Goal: Task Accomplishment & Management: Manage account settings

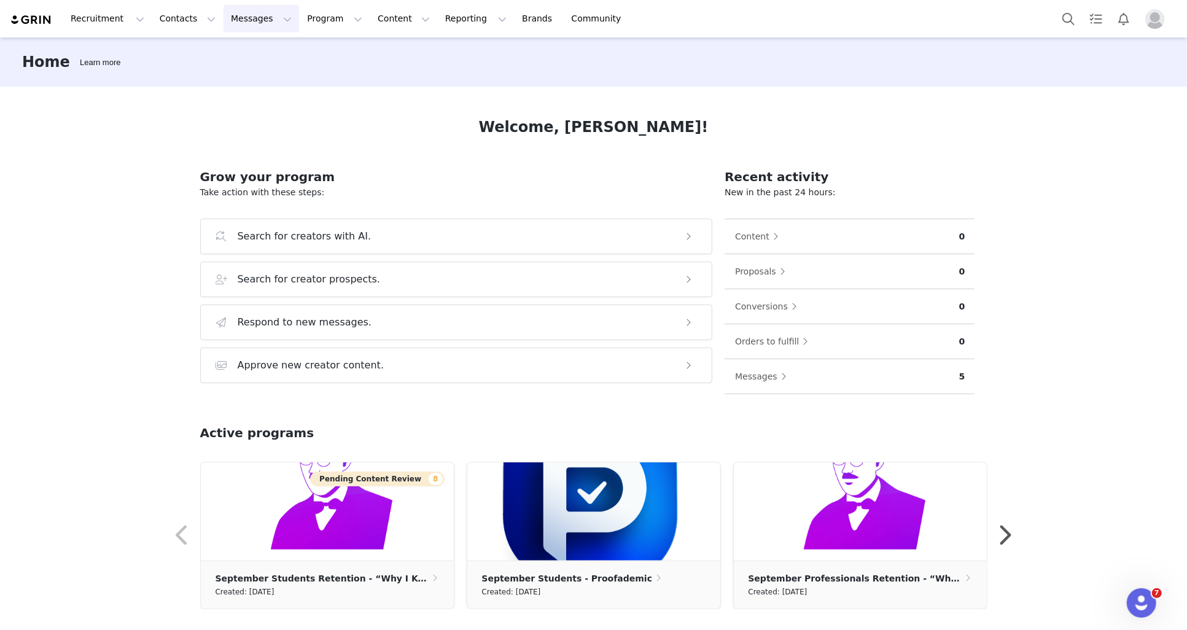
click at [251, 23] on button "Messages Messages" at bounding box center [261, 19] width 76 height 28
click at [263, 74] on div "Inbox" at bounding box center [262, 77] width 82 height 13
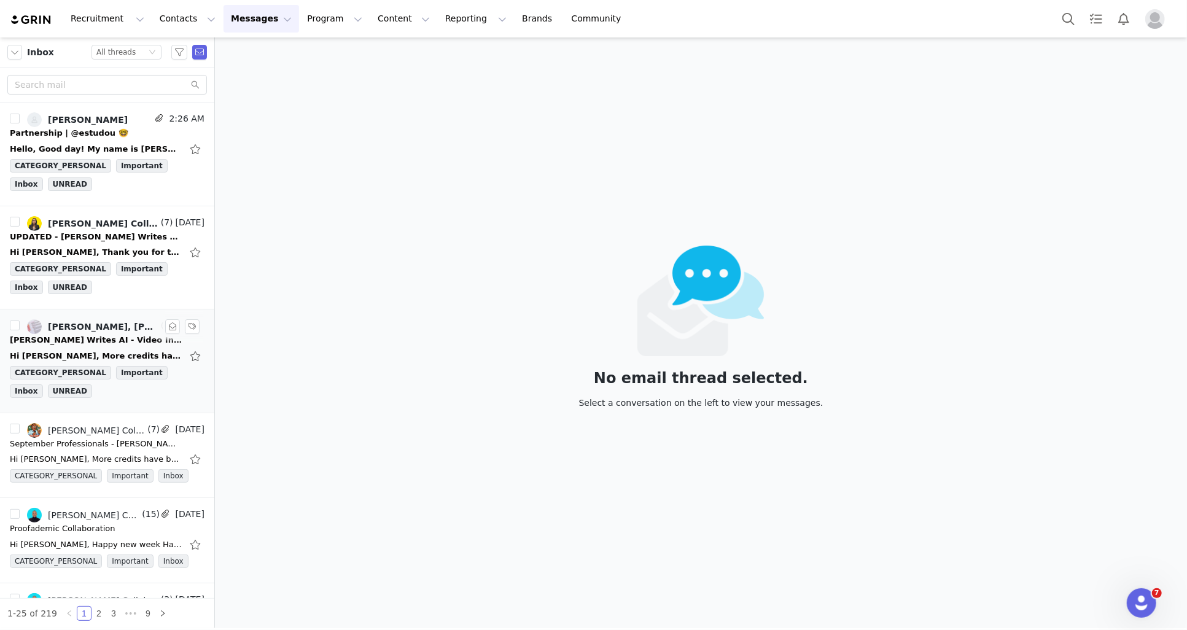
click at [130, 334] on div "[PERSON_NAME] Writes AI - Video Inspo" at bounding box center [96, 340] width 172 height 12
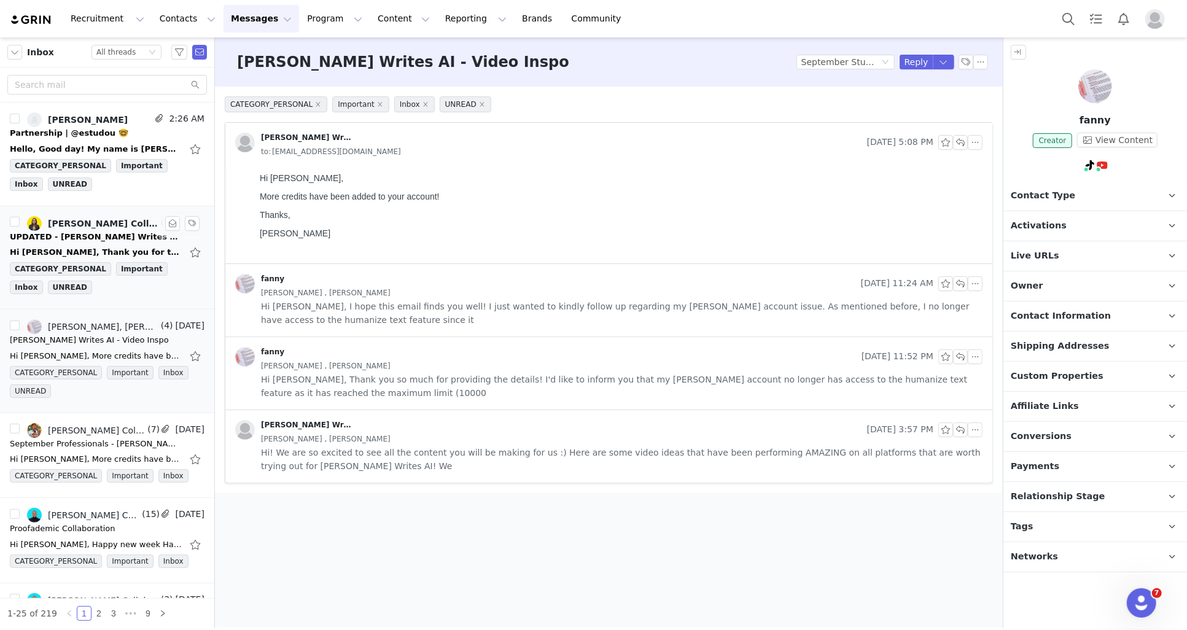
click at [118, 246] on div "Hi [PERSON_NAME], Thank you for the clarification. Just one last question—will …" at bounding box center [96, 252] width 172 height 12
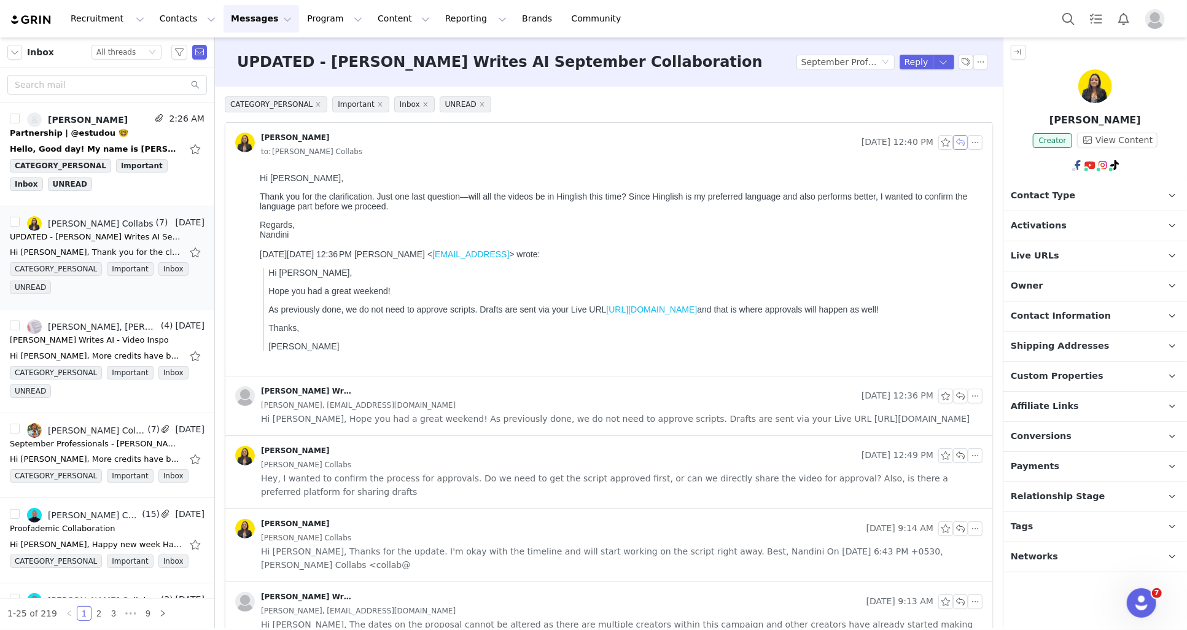
click at [957, 145] on button "button" at bounding box center [960, 142] width 15 height 15
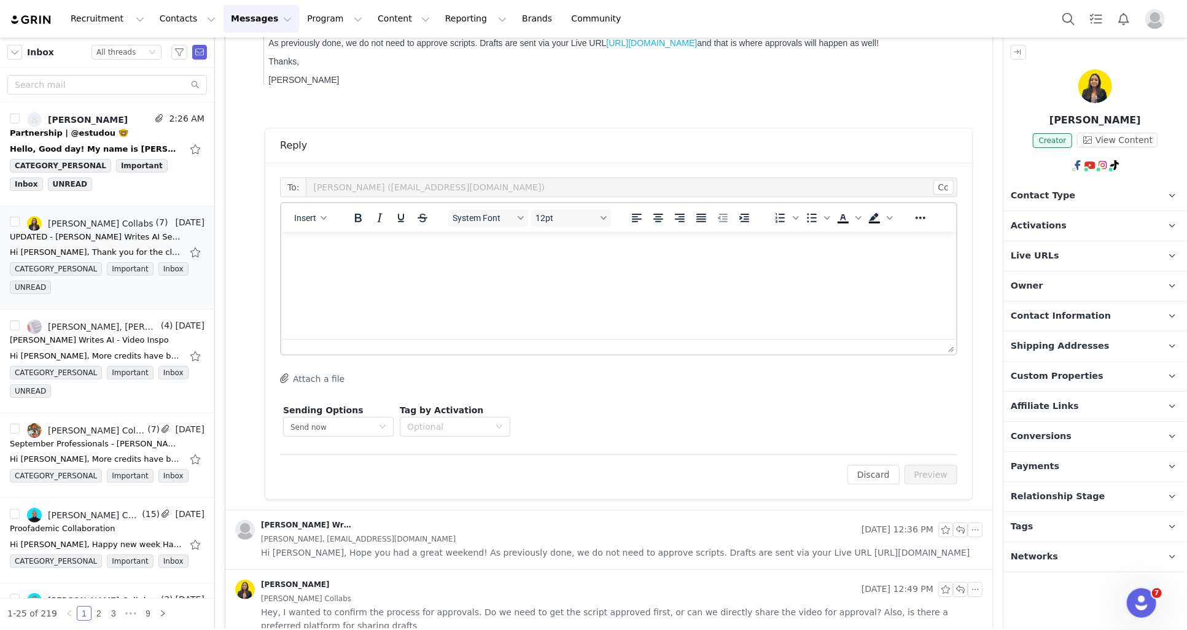
click at [647, 265] on html at bounding box center [618, 247] width 675 height 33
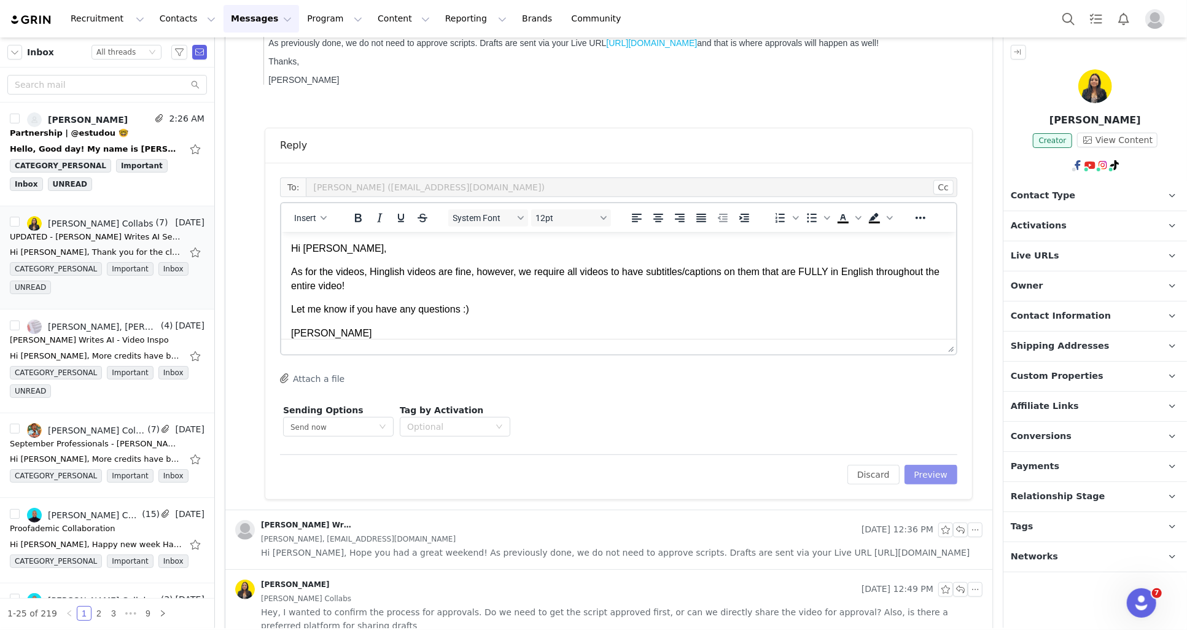
click at [928, 478] on button "Preview" at bounding box center [930, 475] width 53 height 20
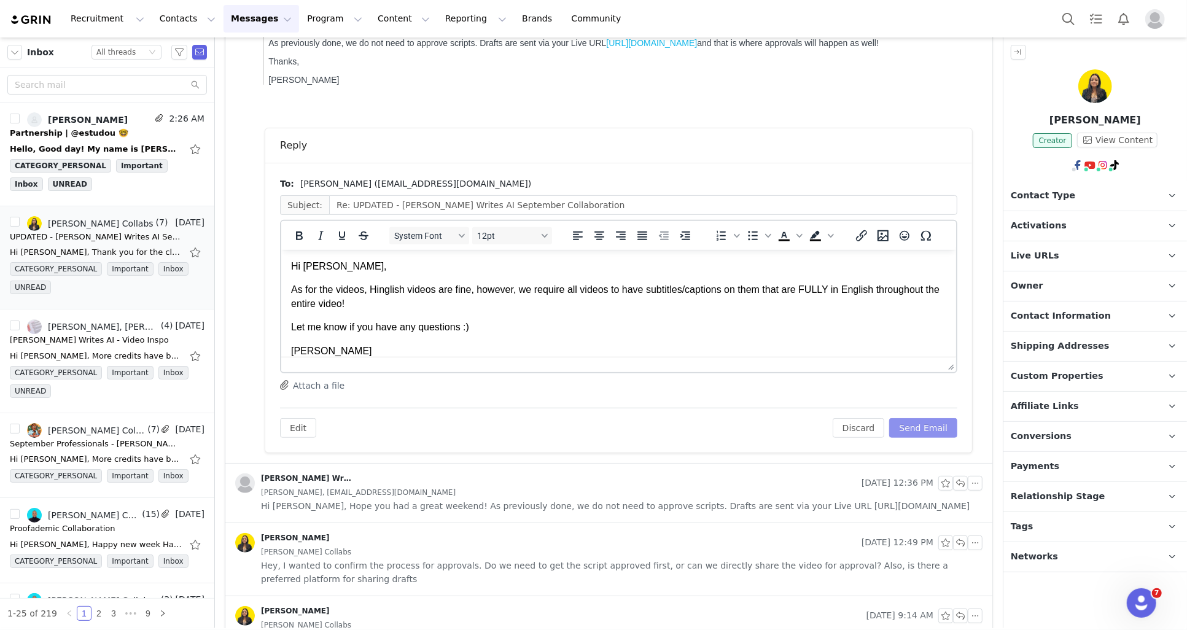
click at [933, 426] on button "Send Email" at bounding box center [923, 428] width 68 height 20
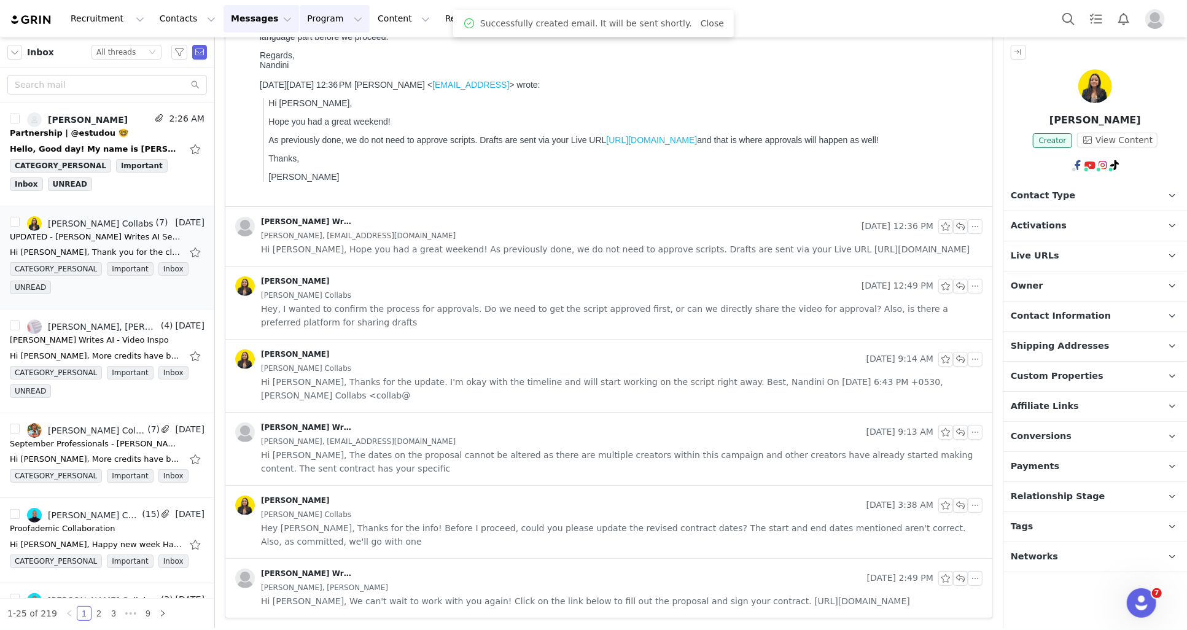
click at [329, 26] on button "Program Program" at bounding box center [335, 19] width 70 height 28
click at [340, 50] on p "Activations" at bounding box center [318, 54] width 47 height 13
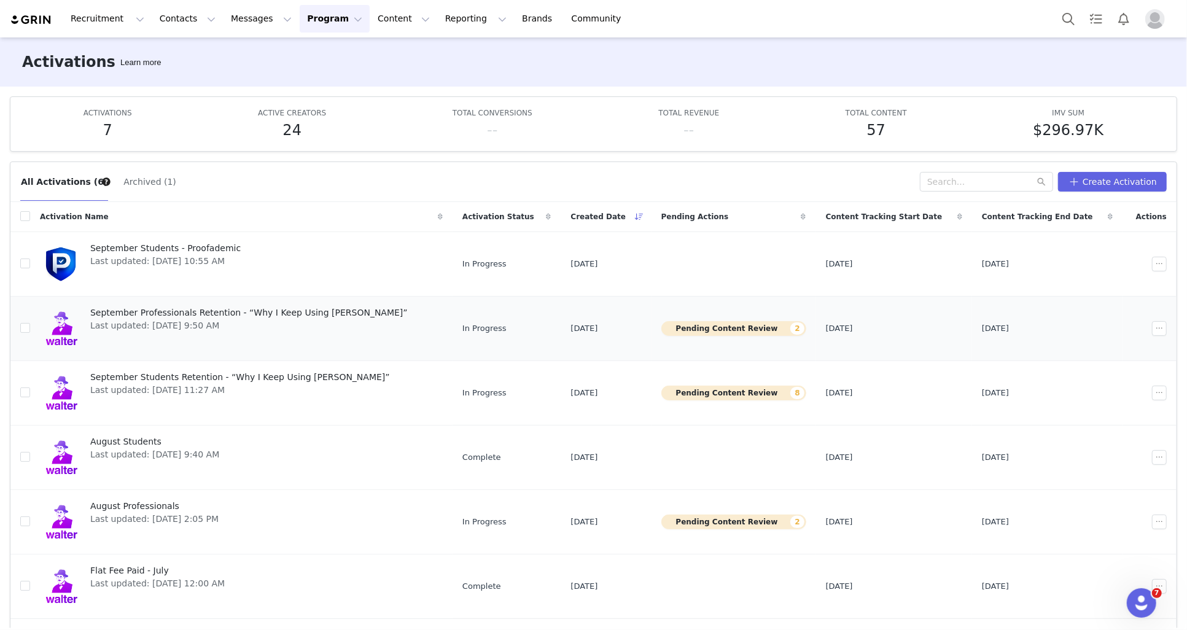
click at [745, 332] on button "Pending Content Review 2" at bounding box center [733, 328] width 145 height 15
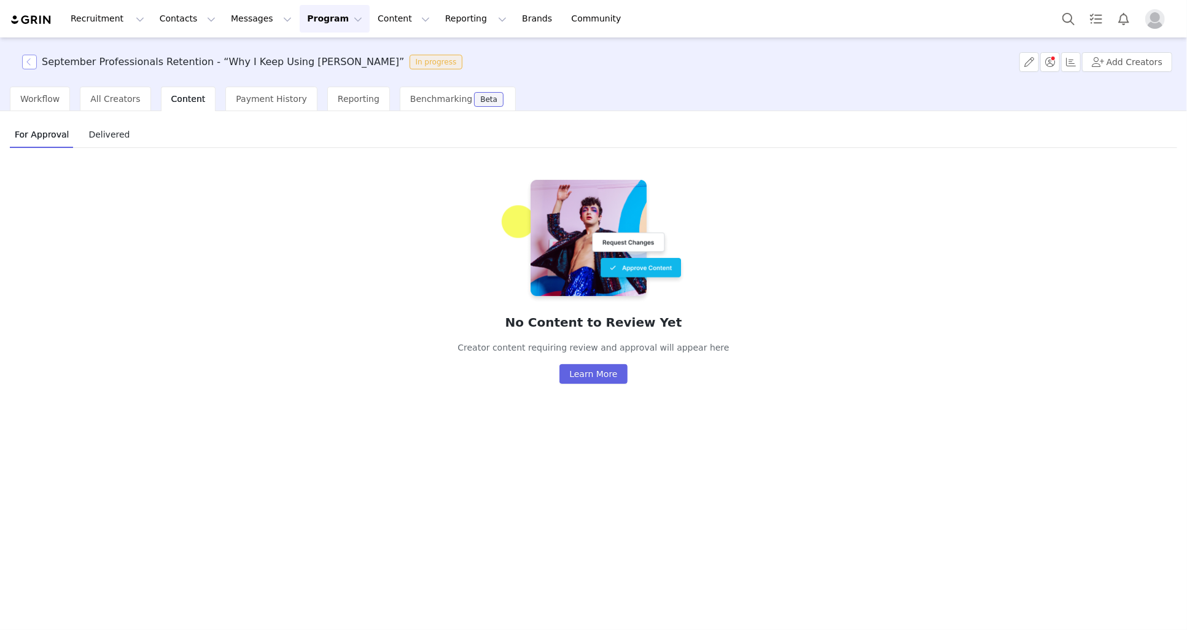
click at [29, 64] on button "button" at bounding box center [29, 62] width 15 height 15
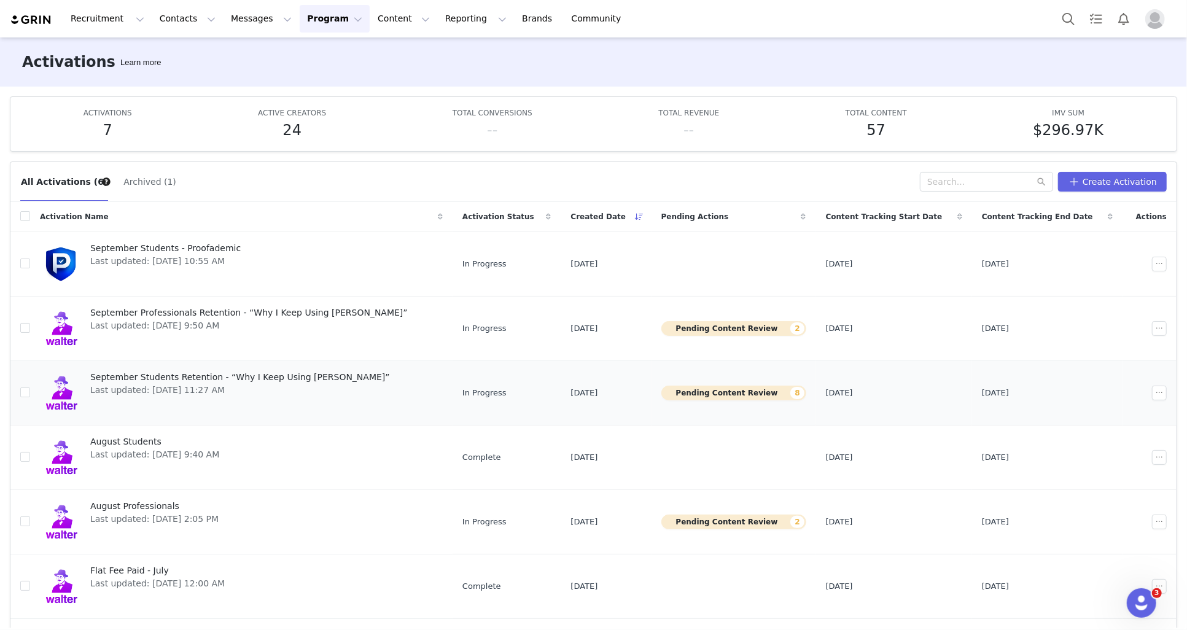
click at [739, 388] on button "Pending Content Review 8" at bounding box center [733, 393] width 145 height 15
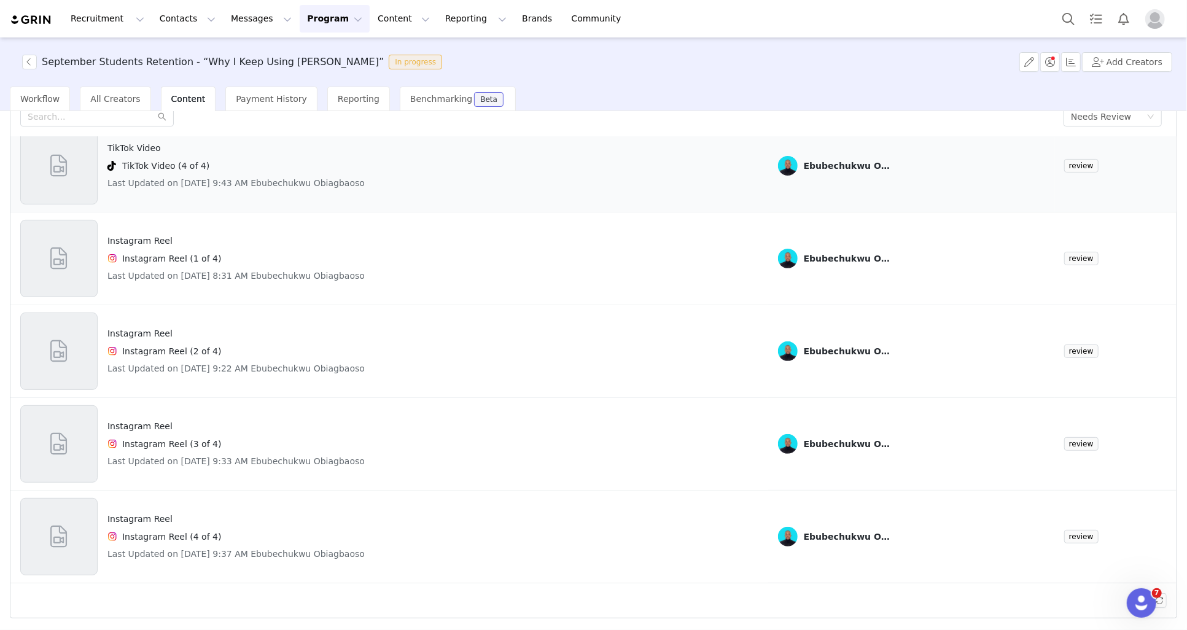
scroll to position [327, 0]
